Goal: Information Seeking & Learning: Learn about a topic

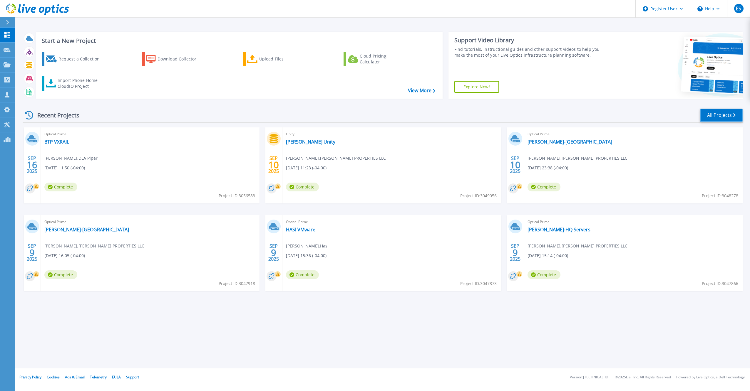
click at [369, 118] on link "All Projects" at bounding box center [721, 115] width 43 height 13
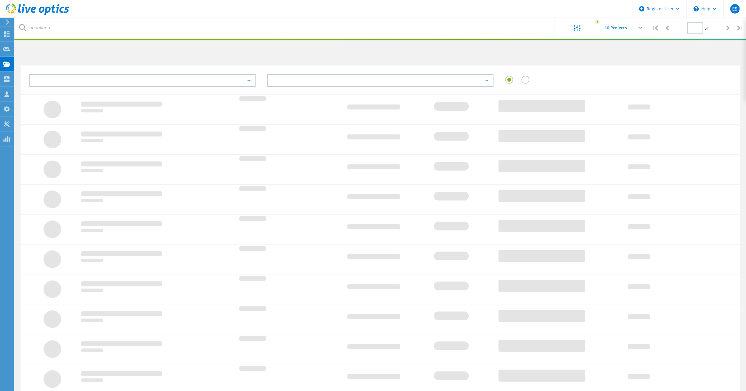
type input "1"
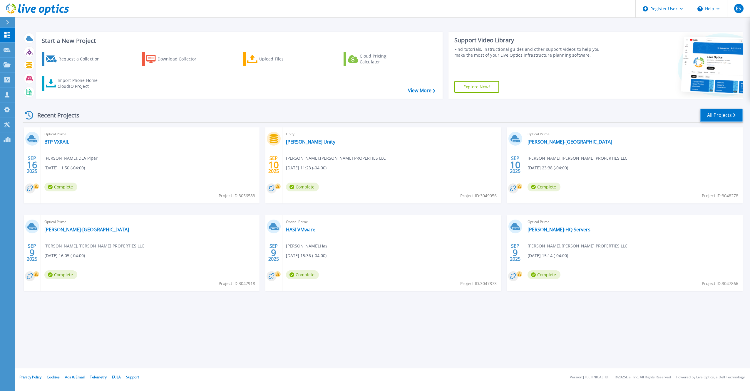
click at [710, 116] on link "All Projects" at bounding box center [721, 115] width 43 height 13
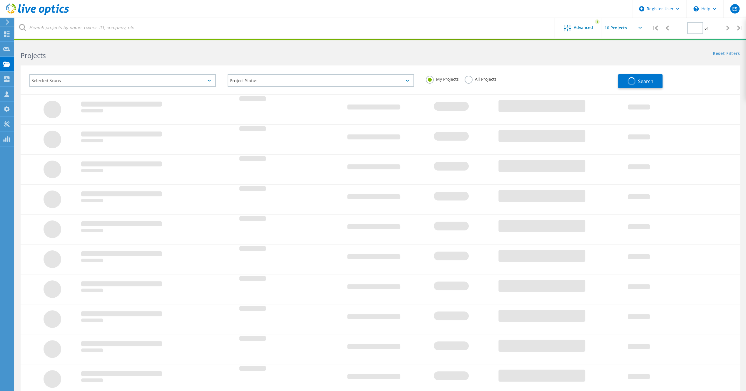
type input "1"
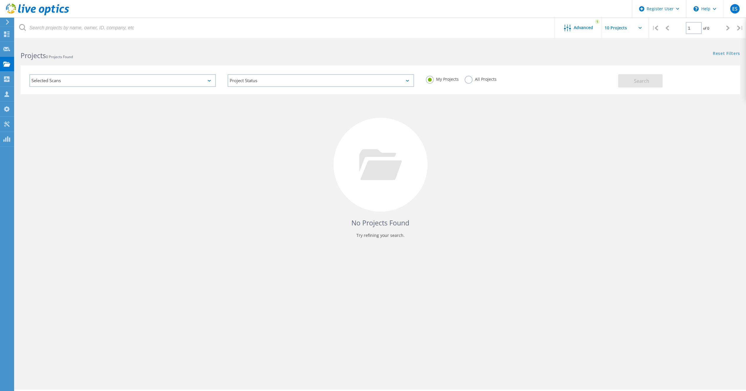
click at [209, 78] on div "Selected Scans" at bounding box center [122, 80] width 186 height 13
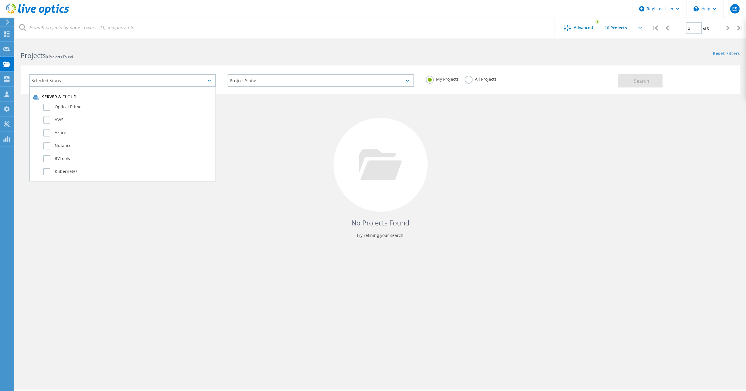
click at [203, 82] on div "Selected Scans" at bounding box center [122, 80] width 186 height 13
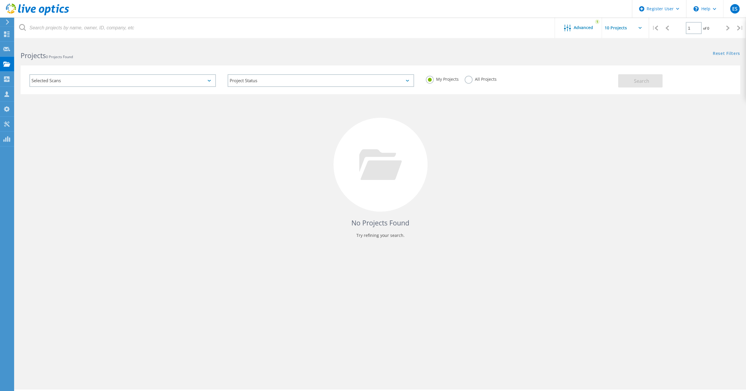
click at [278, 72] on div "Project Status In Progress Complete Published Anonymous Archived Error" at bounding box center [321, 80] width 198 height 24
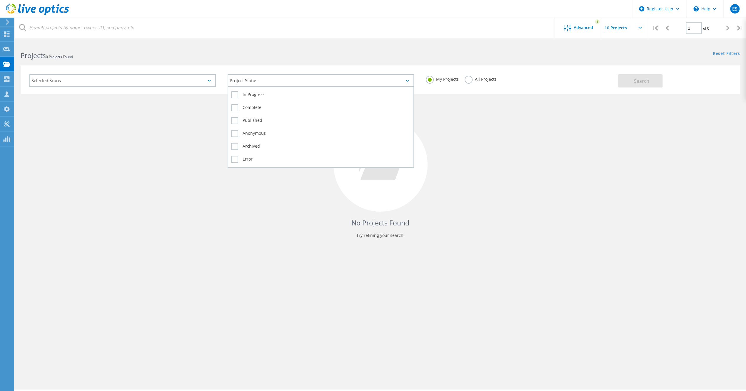
click at [276, 83] on div "Project Status" at bounding box center [320, 80] width 186 height 13
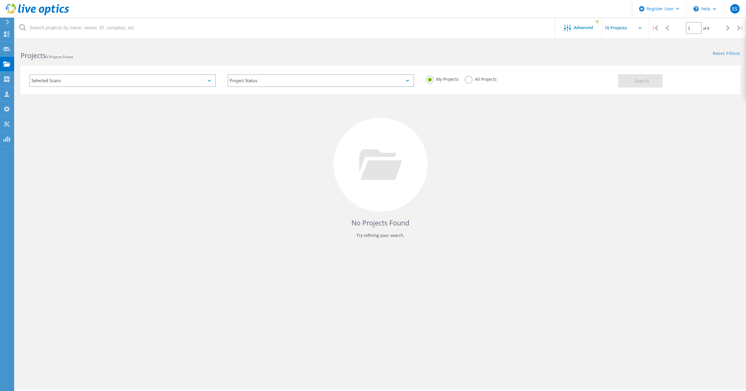
click at [469, 80] on label "All Projects" at bounding box center [480, 79] width 32 height 6
click at [0, 0] on input "All Projects" at bounding box center [0, 0] width 0 height 0
click at [655, 79] on button "Search" at bounding box center [640, 80] width 44 height 13
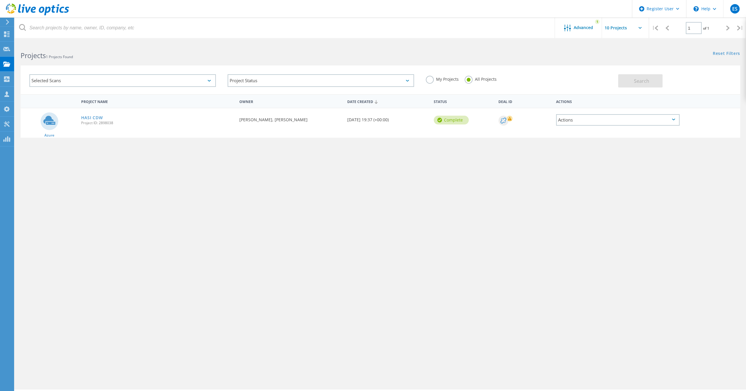
click at [201, 80] on div "Selected Scans" at bounding box center [122, 80] width 186 height 13
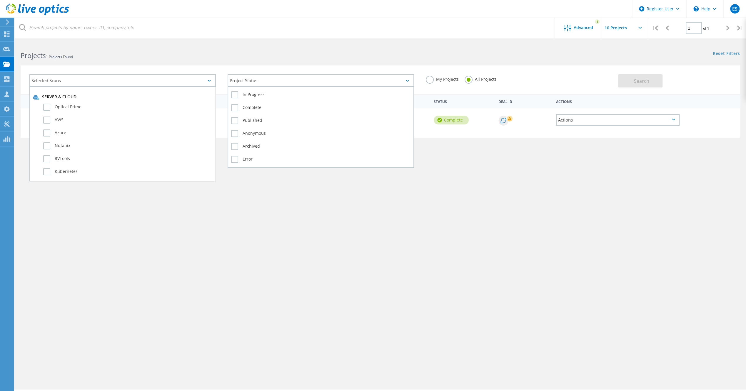
click at [306, 84] on div "Project Status" at bounding box center [320, 80] width 186 height 13
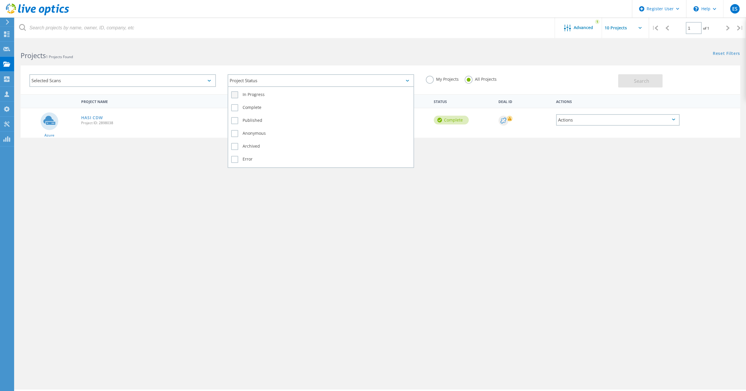
click at [263, 92] on label "In Progress" at bounding box center [320, 94] width 179 height 7
click at [0, 0] on input "In Progress" at bounding box center [0, 0] width 0 height 0
click at [256, 96] on label "In Progress" at bounding box center [320, 94] width 179 height 7
click at [0, 0] on input "In Progress" at bounding box center [0, 0] width 0 height 0
click at [245, 107] on label "Complete" at bounding box center [320, 107] width 179 height 7
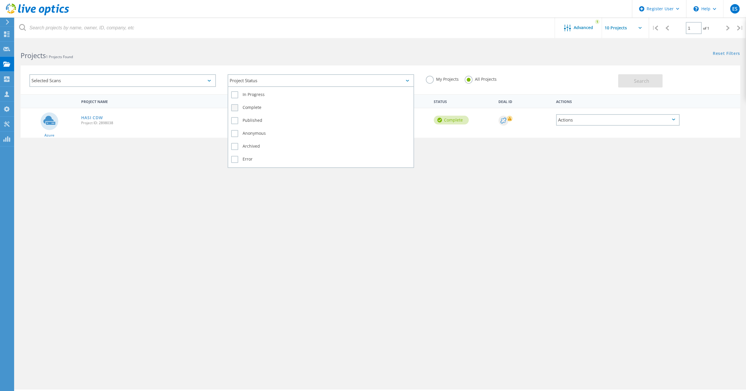
click at [0, 0] on input "Complete" at bounding box center [0, 0] width 0 height 0
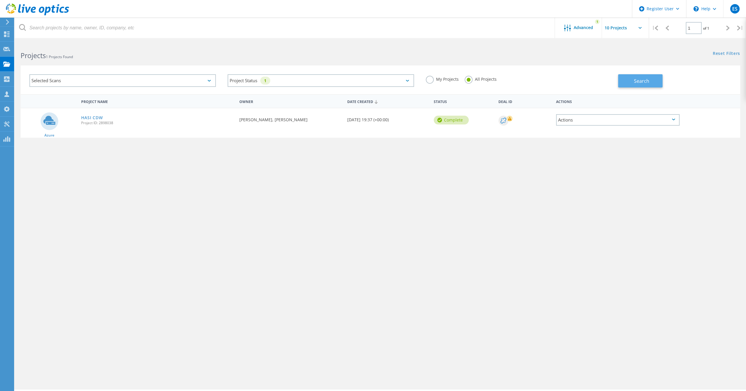
click at [656, 85] on button "Search" at bounding box center [640, 80] width 44 height 13
click at [448, 78] on label "My Projects" at bounding box center [441, 79] width 33 height 6
click at [0, 0] on input "My Projects" at bounding box center [0, 0] width 0 height 0
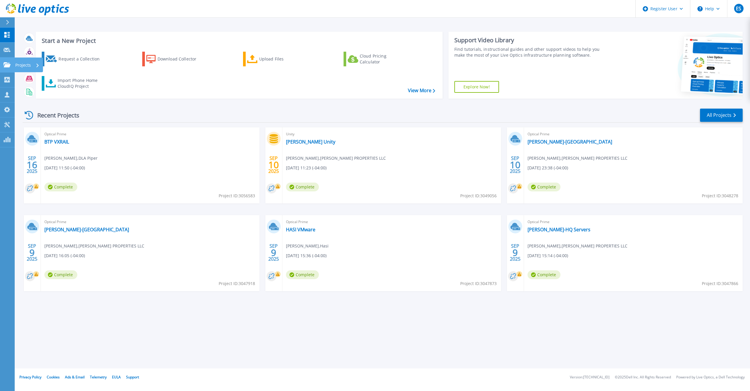
click at [26, 65] on p "Projects" at bounding box center [23, 65] width 16 height 15
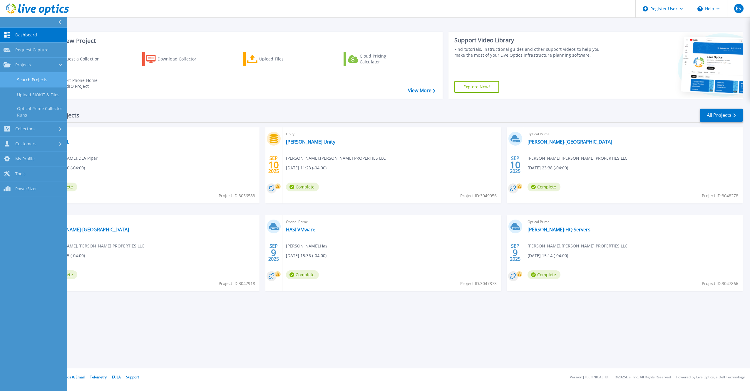
click at [52, 80] on link "Search Projects" at bounding box center [33, 80] width 67 height 15
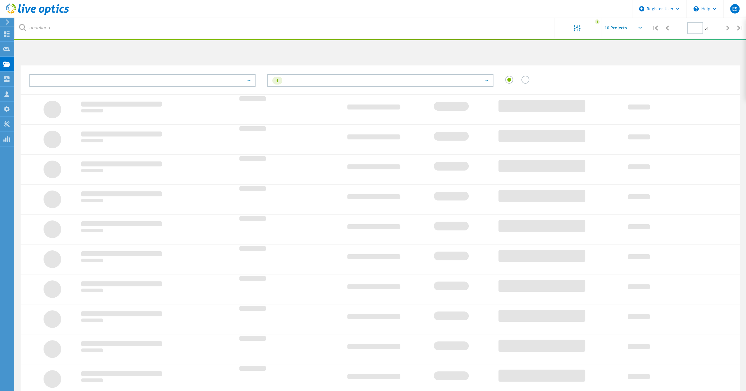
type input "1"
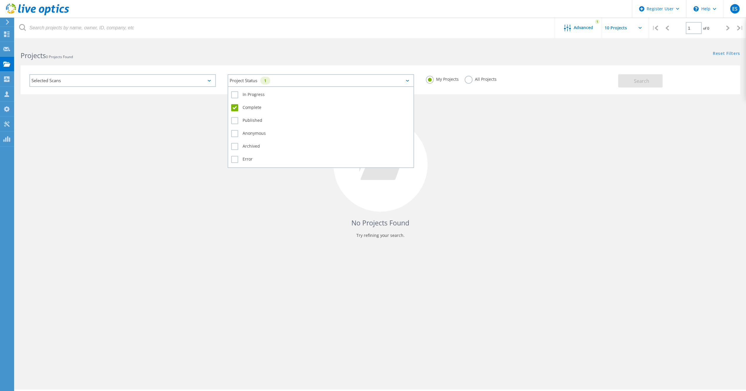
click at [334, 80] on div "Project Status 1" at bounding box center [320, 80] width 186 height 13
click at [253, 96] on label "In Progress" at bounding box center [320, 94] width 179 height 7
click at [0, 0] on input "In Progress" at bounding box center [0, 0] width 0 height 0
click at [249, 118] on label "Published" at bounding box center [320, 120] width 179 height 7
click at [0, 0] on input "Published" at bounding box center [0, 0] width 0 height 0
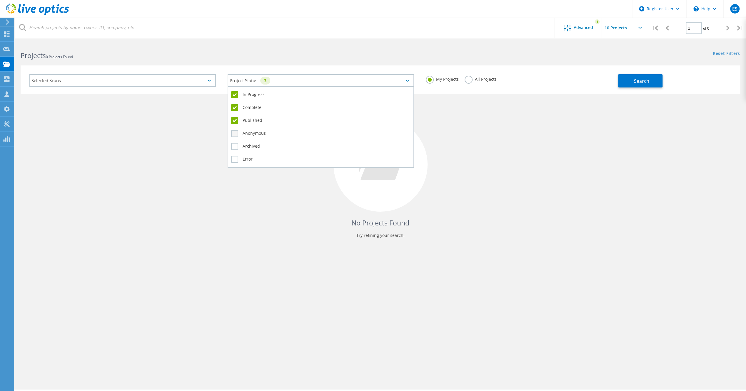
click at [247, 133] on label "Anonymous" at bounding box center [320, 133] width 179 height 7
click at [0, 0] on input "Anonymous" at bounding box center [0, 0] width 0 height 0
click at [247, 144] on label "Archived" at bounding box center [320, 146] width 179 height 7
click at [0, 0] on input "Archived" at bounding box center [0, 0] width 0 height 0
click at [246, 157] on div "Error" at bounding box center [320, 160] width 179 height 10
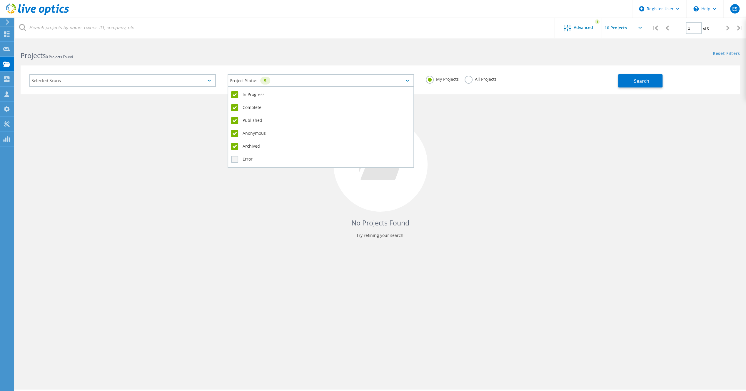
click at [243, 156] on div "Error" at bounding box center [320, 160] width 179 height 10
click at [239, 160] on label "Error" at bounding box center [320, 159] width 179 height 7
click at [0, 0] on input "Error" at bounding box center [0, 0] width 0 height 0
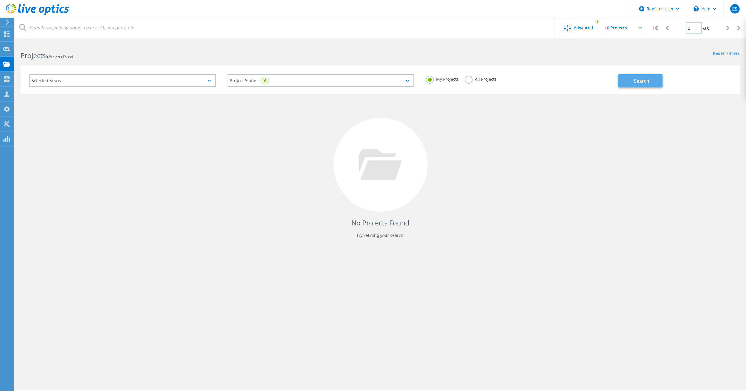
click at [647, 81] on span "Search" at bounding box center [641, 81] width 15 height 6
click at [638, 26] on input "text" at bounding box center [631, 28] width 59 height 21
click at [624, 25] on input "text" at bounding box center [631, 28] width 59 height 21
click at [578, 26] on span "Advanced" at bounding box center [582, 28] width 19 height 4
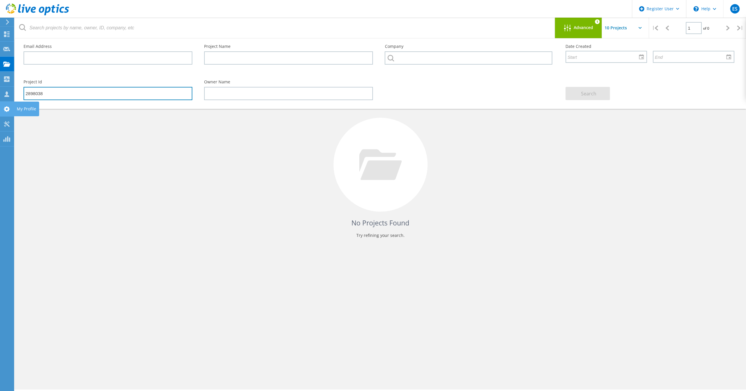
drag, startPoint x: 82, startPoint y: 96, endPoint x: 4, endPoint y: 103, distance: 78.2
click at [4, 103] on div "Register User \n Help Explore Helpful Articles Contact Support ES Dell User Eri…" at bounding box center [373, 225] width 746 height 365
drag, startPoint x: 59, startPoint y: 96, endPoint x: 22, endPoint y: 89, distance: 37.0
click at [22, 89] on div "Project Id 2898038" at bounding box center [108, 90] width 180 height 32
click at [579, 95] on button "Search" at bounding box center [587, 93] width 44 height 13
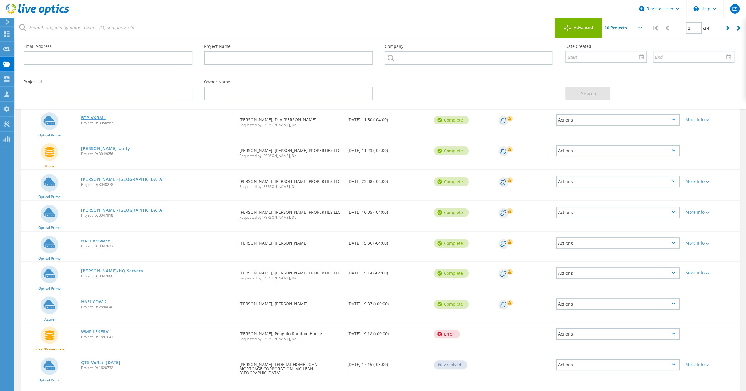
click at [93, 119] on link "BTP VXRAIL" at bounding box center [93, 118] width 25 height 4
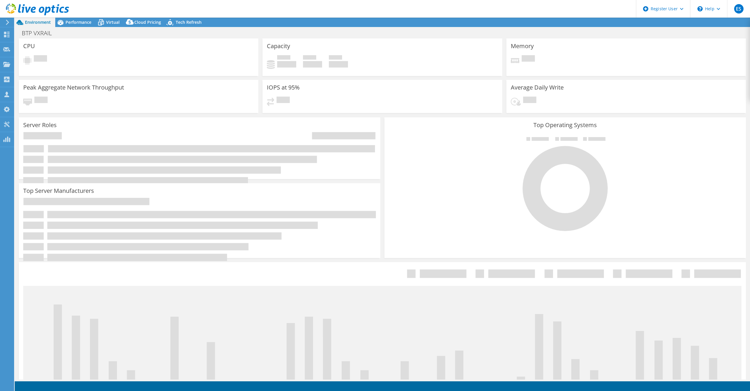
select select "USD"
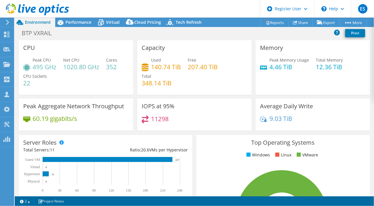
click at [156, 72] on div "Used 140.74 TiB Free 207.40 TiB Total 348.14 TiB" at bounding box center [194, 74] width 105 height 35
drag, startPoint x: 207, startPoint y: 45, endPoint x: 202, endPoint y: 46, distance: 5.4
click at [207, 45] on div "Capacity Used 140.74 TiB Free 207.40 TiB Total 348.14 TiB" at bounding box center [194, 67] width 114 height 55
click at [67, 20] on span "Performance" at bounding box center [79, 22] width 26 height 6
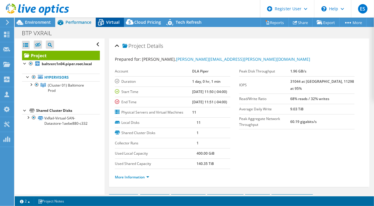
click at [110, 22] on span "Virtual" at bounding box center [113, 22] width 14 height 6
